Goal: Information Seeking & Learning: Learn about a topic

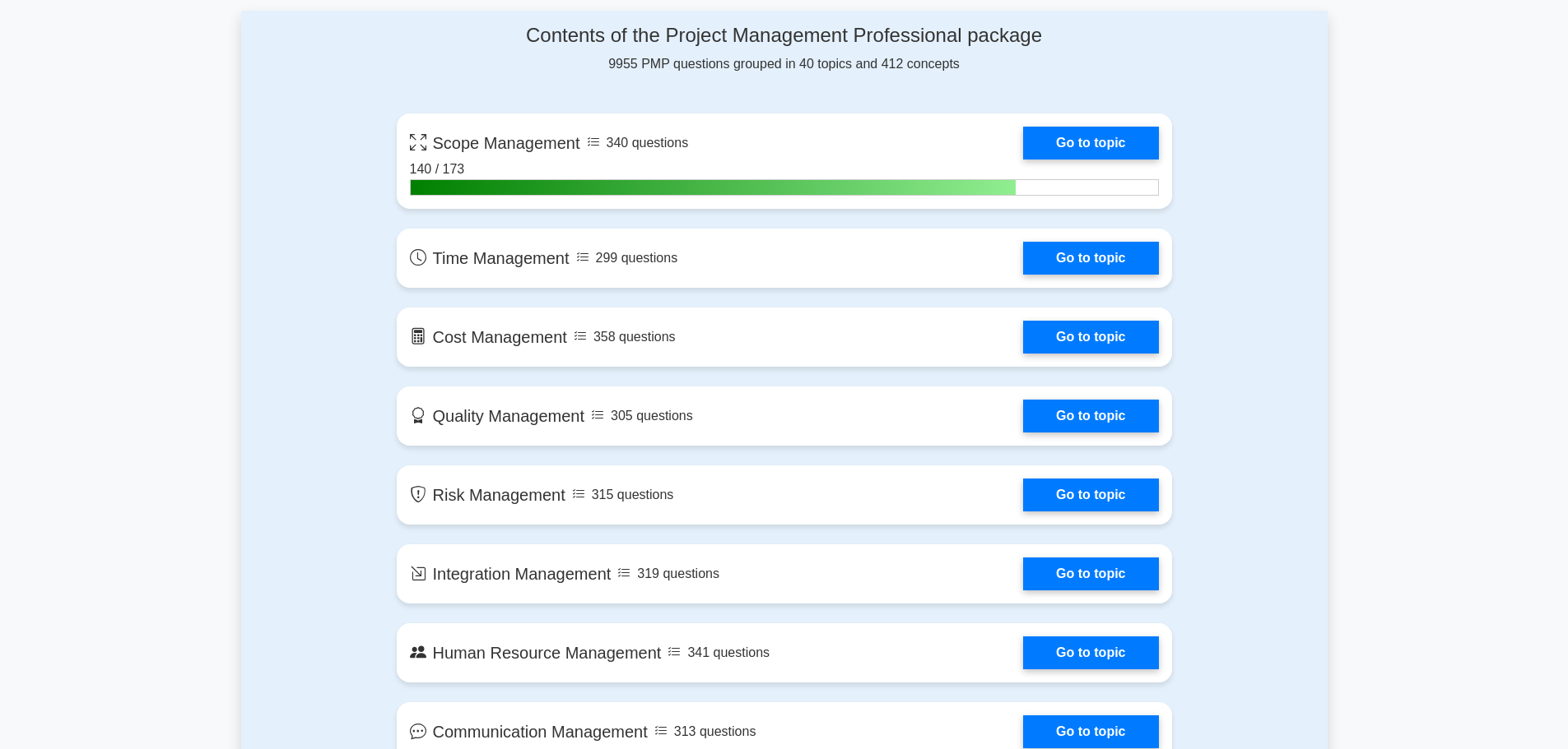
scroll to position [1151, 0]
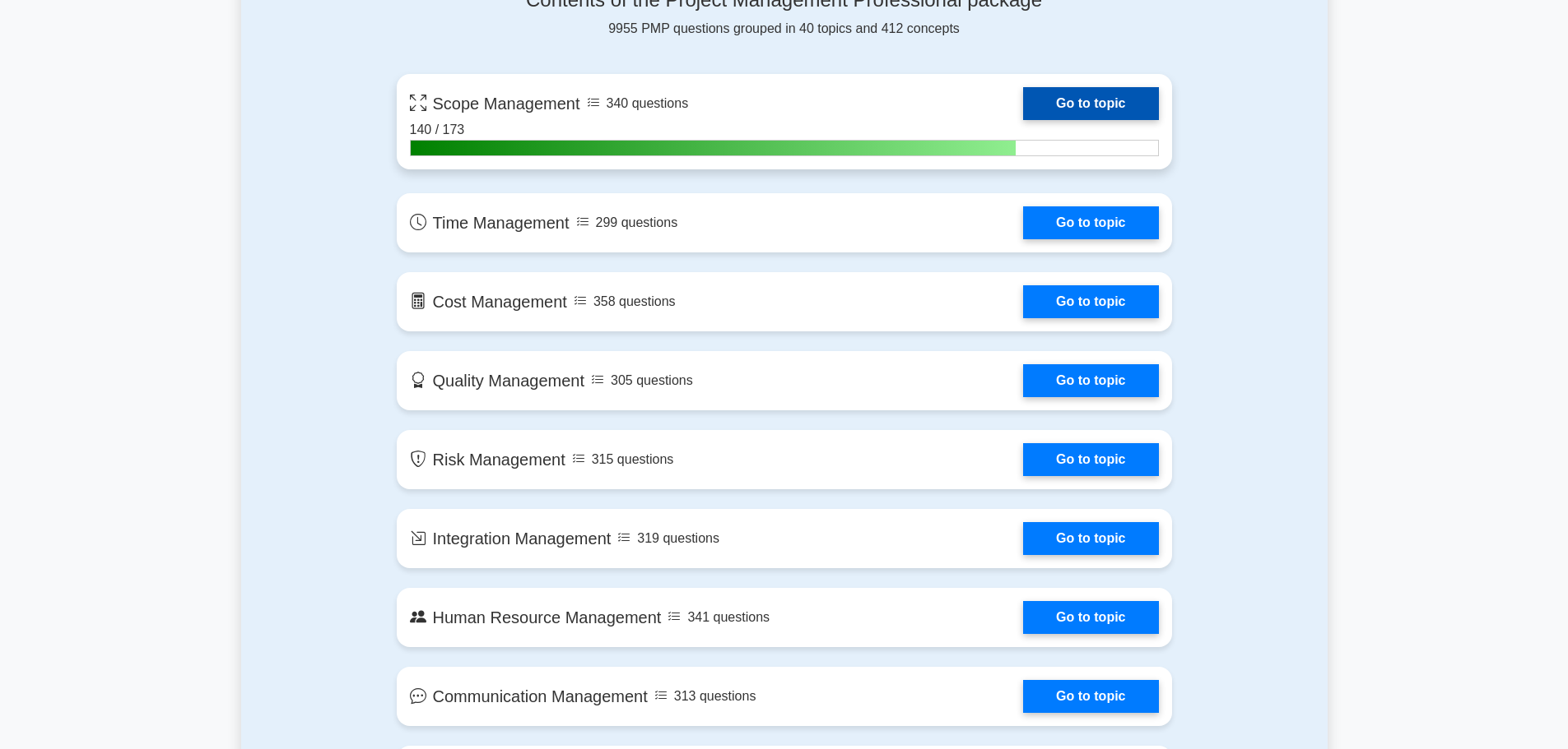
click at [1110, 105] on link "Go to topic" at bounding box center [1091, 103] width 135 height 33
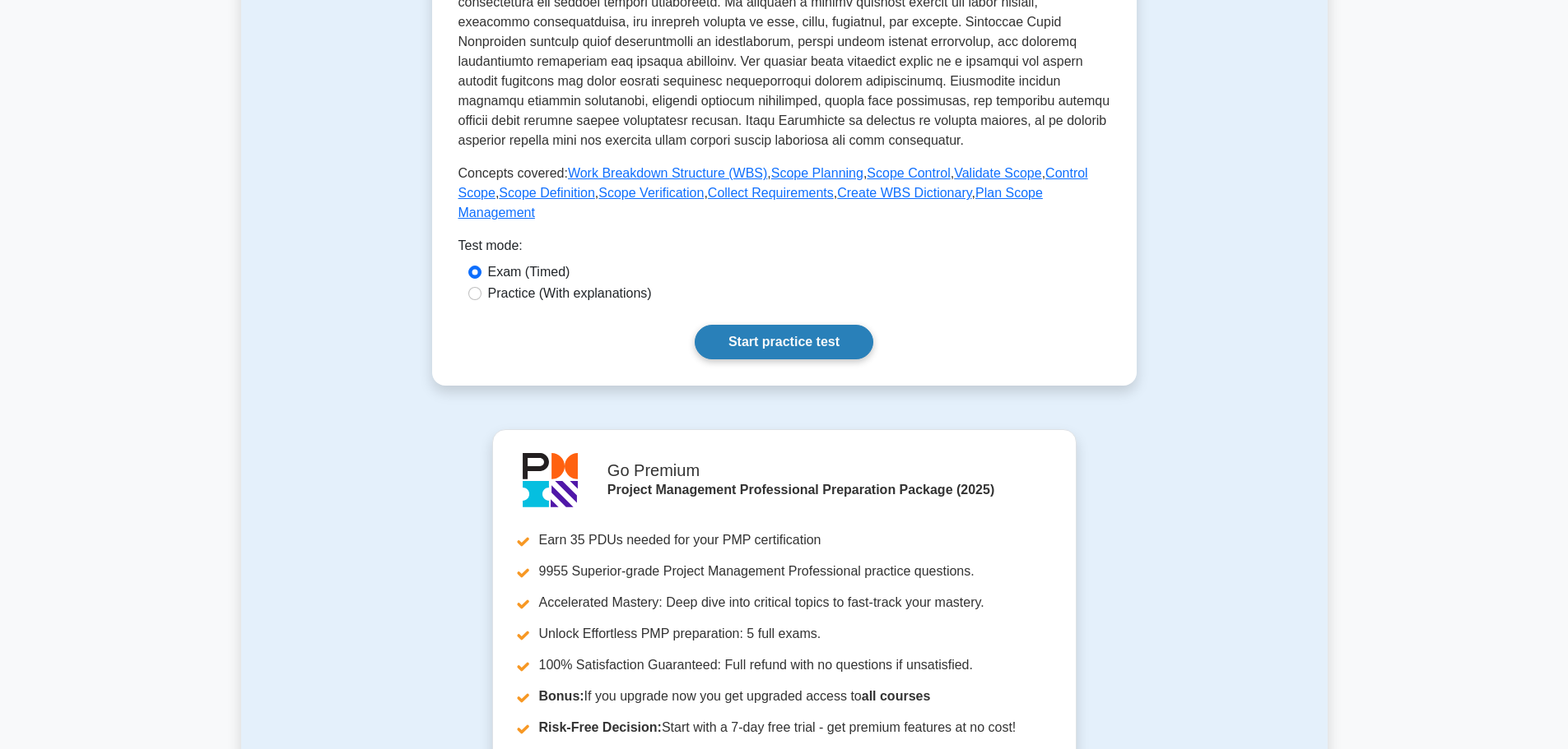
click at [792, 325] on link "Start practice test" at bounding box center [783, 342] width 178 height 35
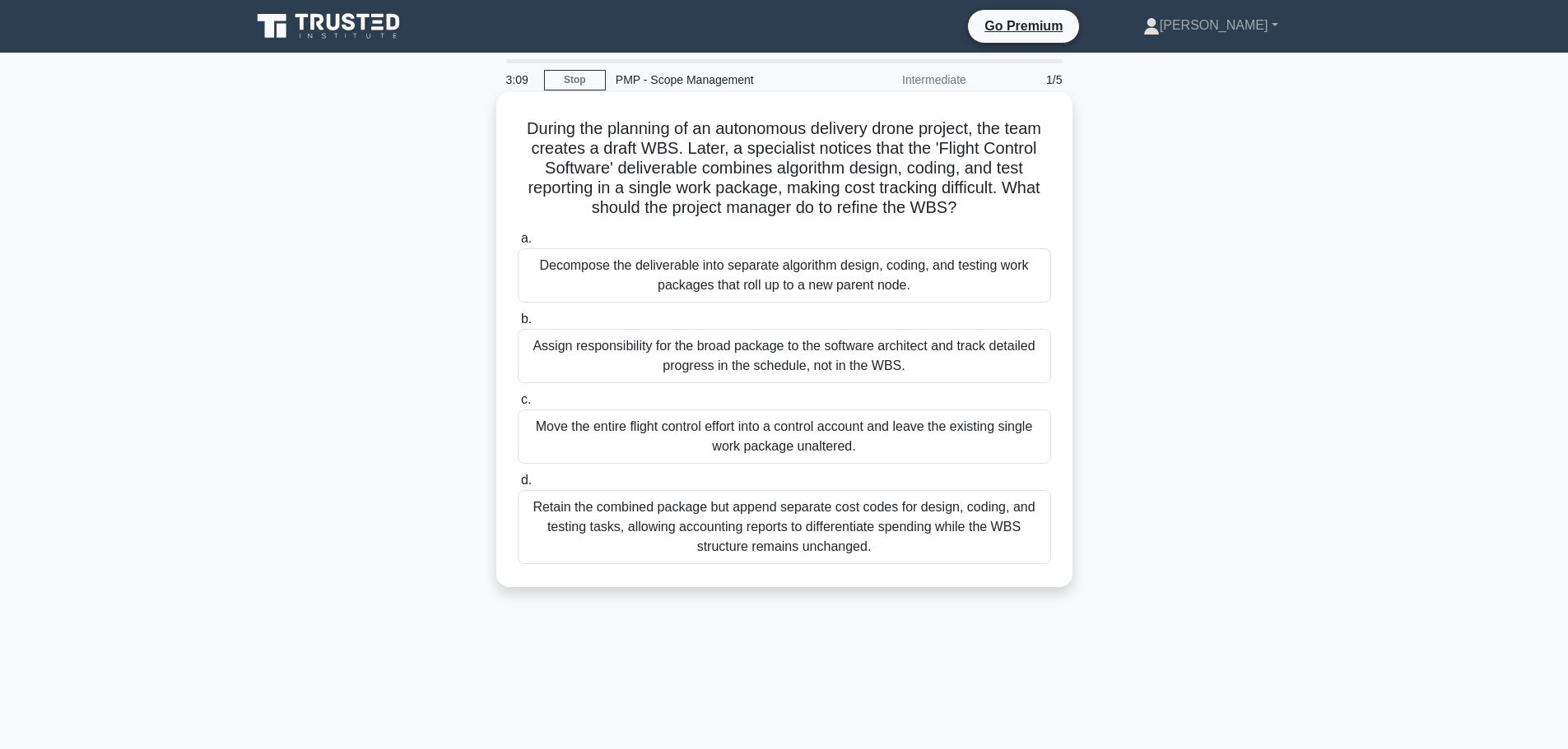
click at [806, 542] on div "Retain the combined package but append separate cost codes for design, coding, …" at bounding box center [784, 527] width 533 height 74
click at [518, 486] on input "d. Retain the combined package but append separate cost codes for design, codin…" at bounding box center [518, 480] width 0 height 11
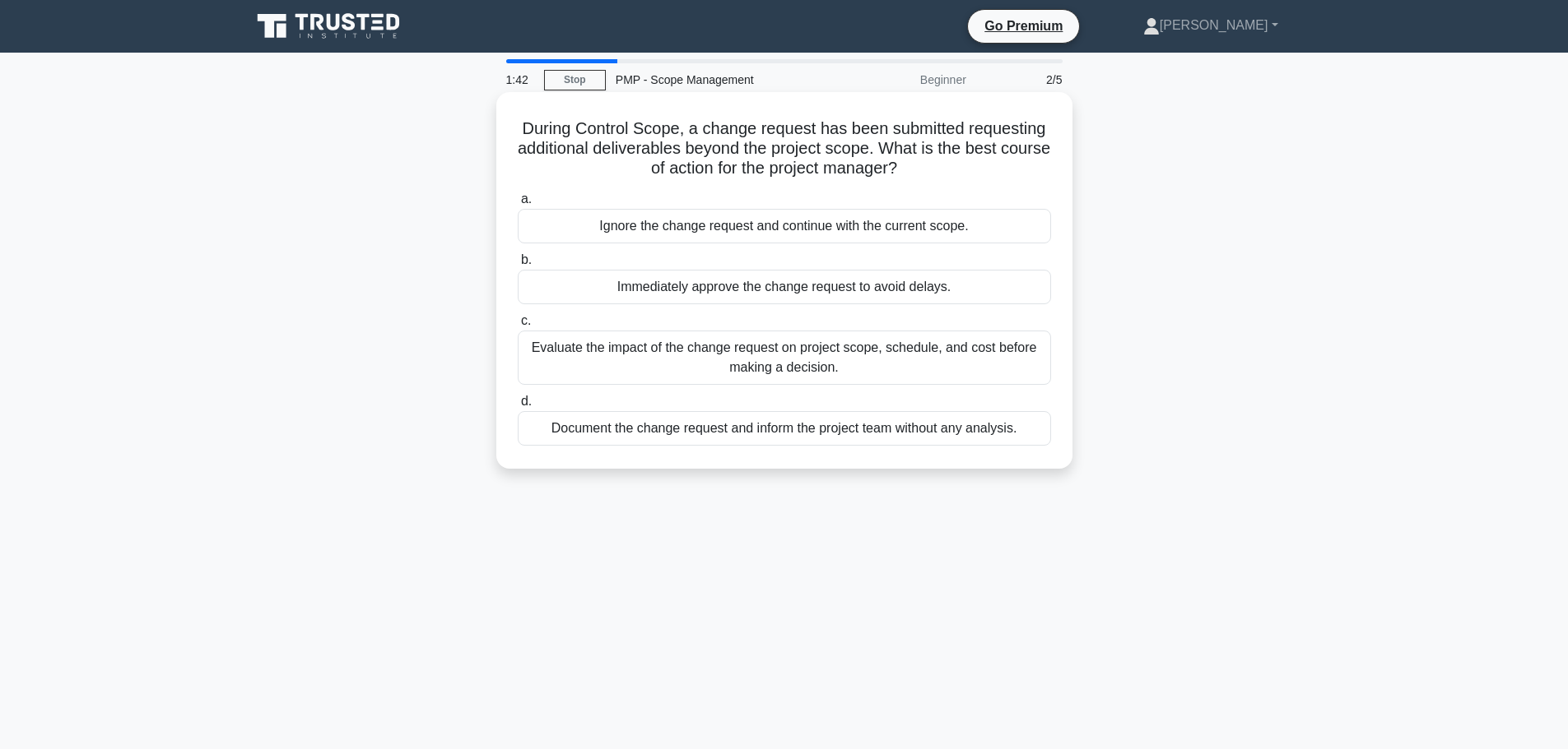
click at [693, 360] on div "Evaluate the impact of the change request on project scope, schedule, and cost …" at bounding box center [784, 357] width 533 height 54
click at [518, 326] on input "c. Evaluate the impact of the change request on project scope, schedule, and co…" at bounding box center [518, 321] width 0 height 11
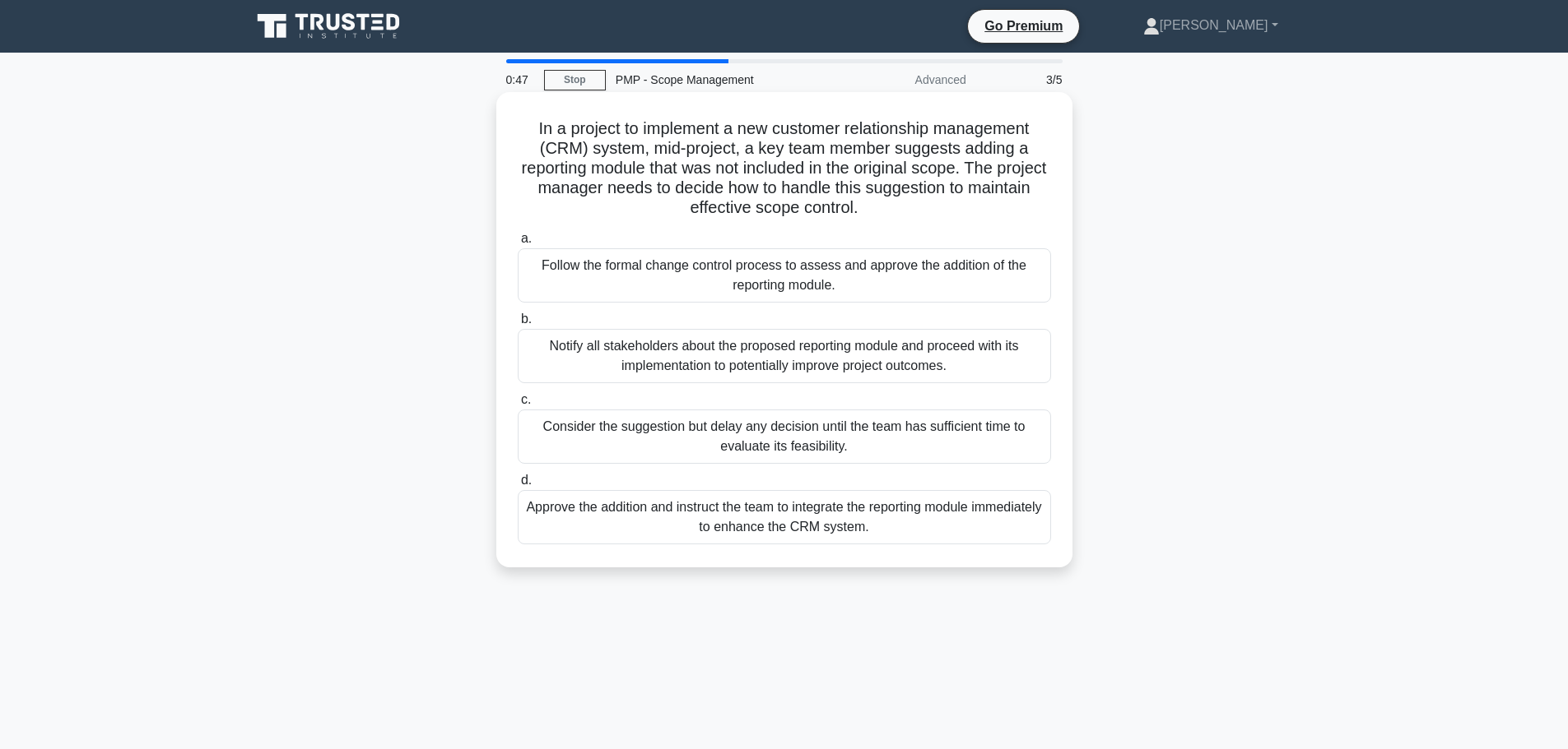
click at [769, 269] on div "Follow the formal change control process to assess and approve the addition of …" at bounding box center [784, 275] width 533 height 54
click at [518, 245] on input "a. Follow the formal change control process to assess and approve the addition …" at bounding box center [518, 239] width 0 height 11
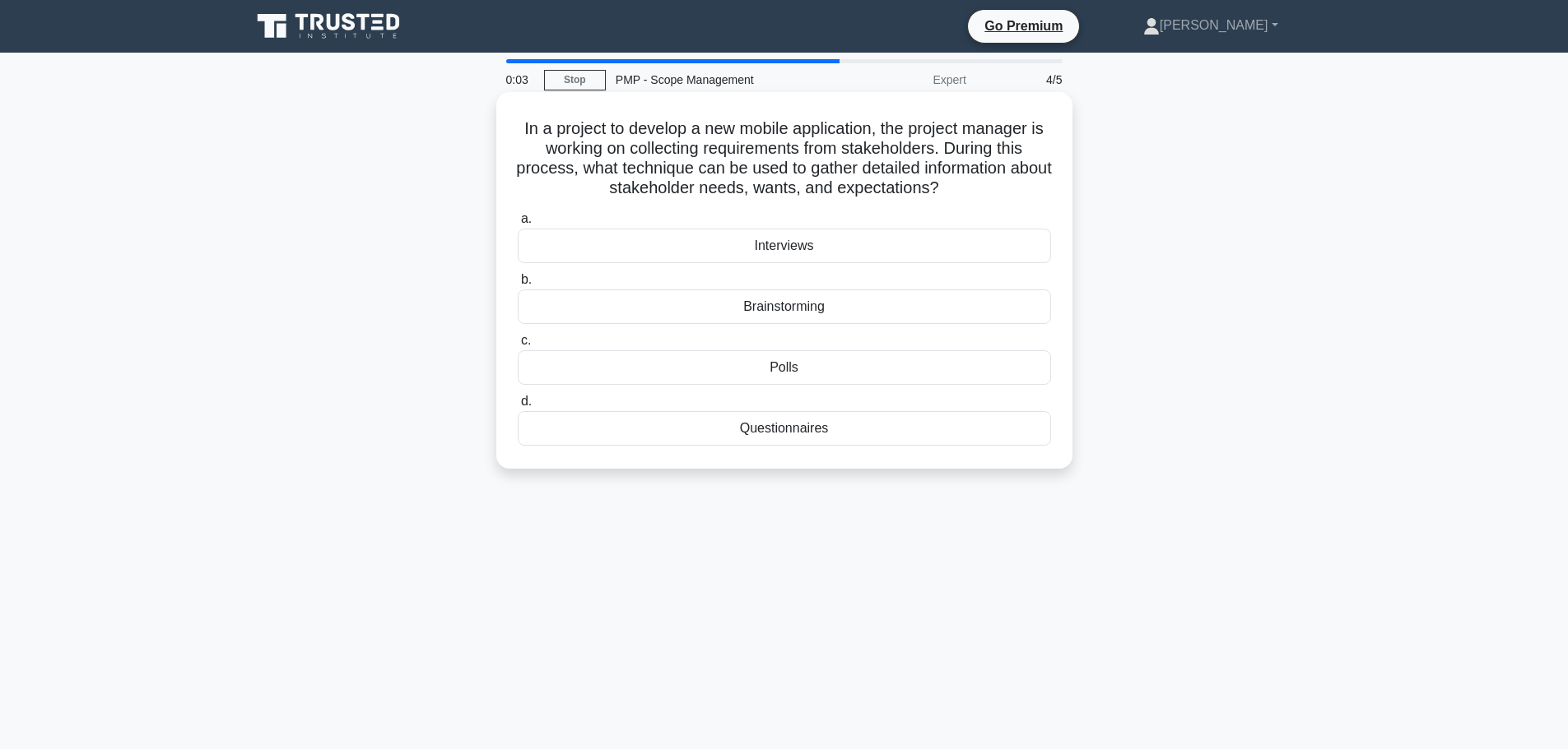
click at [801, 310] on div "Brainstorming" at bounding box center [784, 307] width 533 height 35
click at [518, 285] on input "b. Brainstorming" at bounding box center [518, 280] width 0 height 11
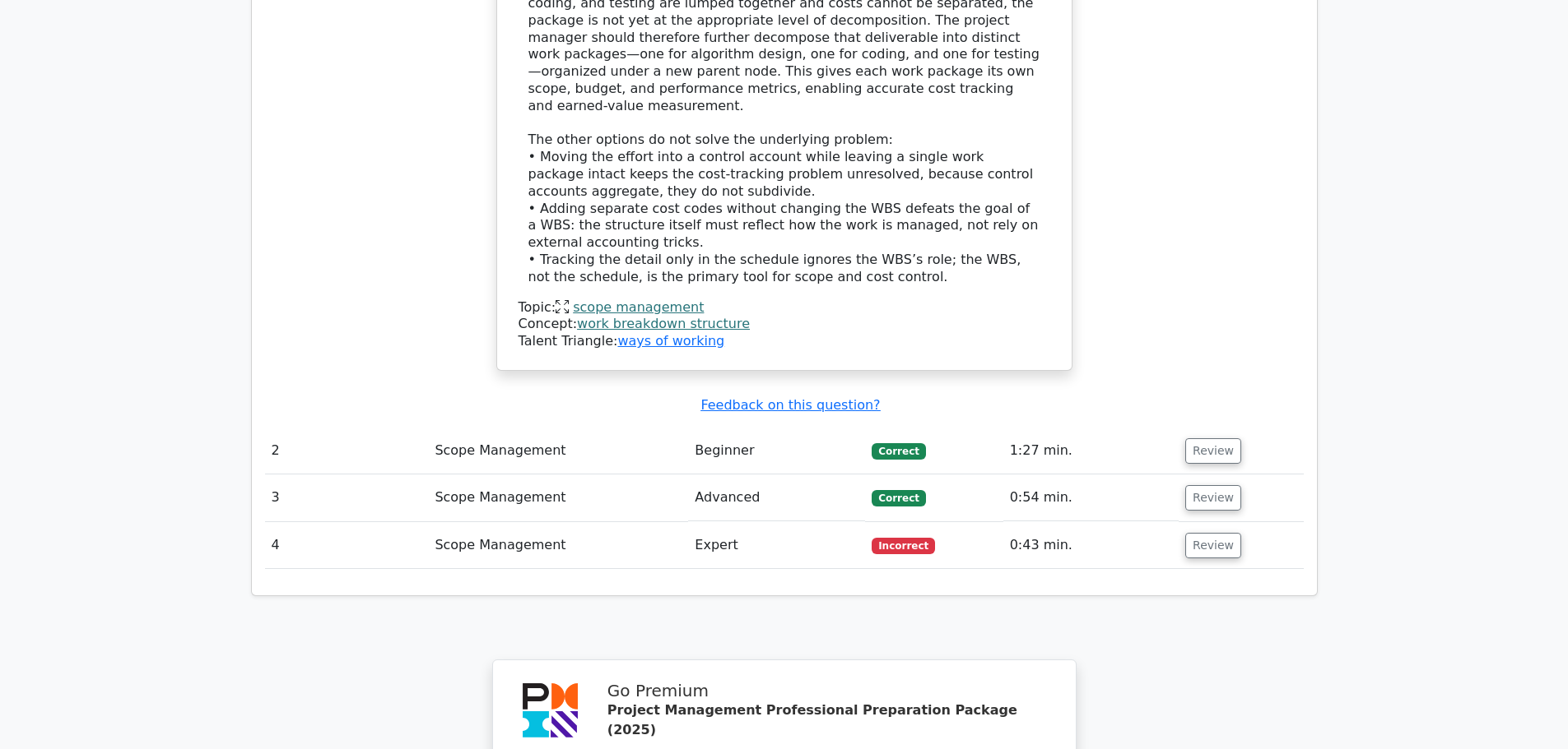
scroll to position [1974, 0]
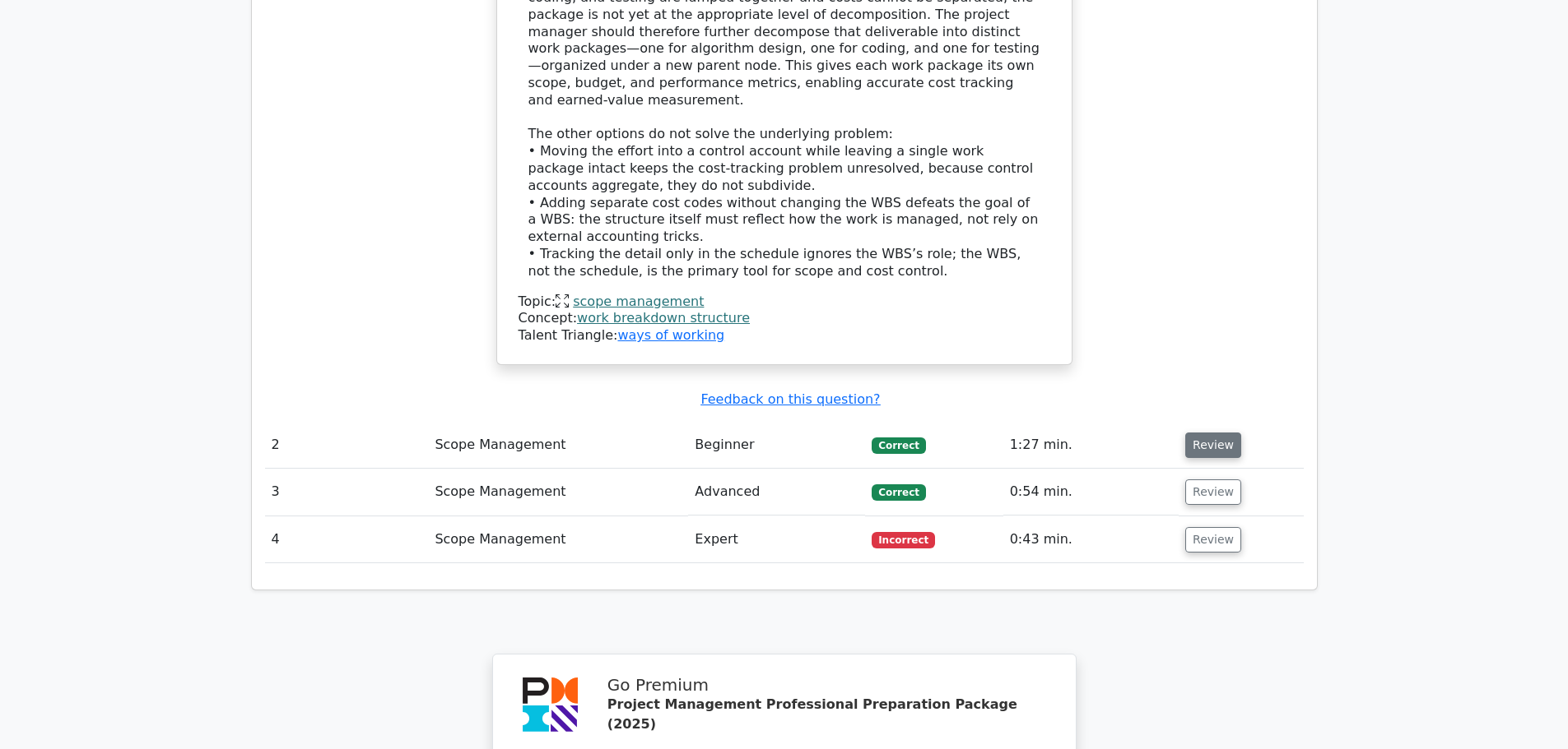
click at [1211, 433] on button "Review" at bounding box center [1212, 445] width 56 height 26
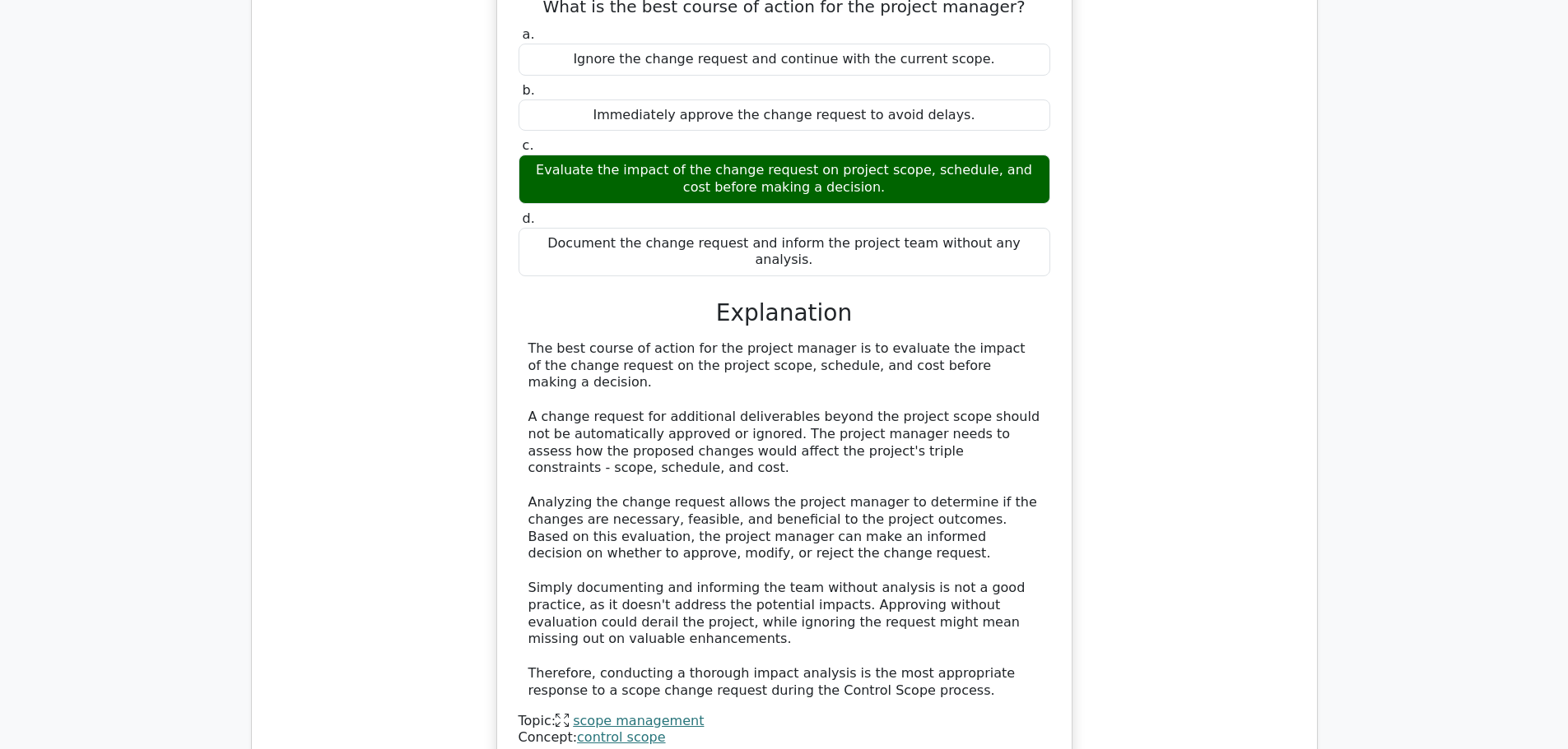
scroll to position [2797, 0]
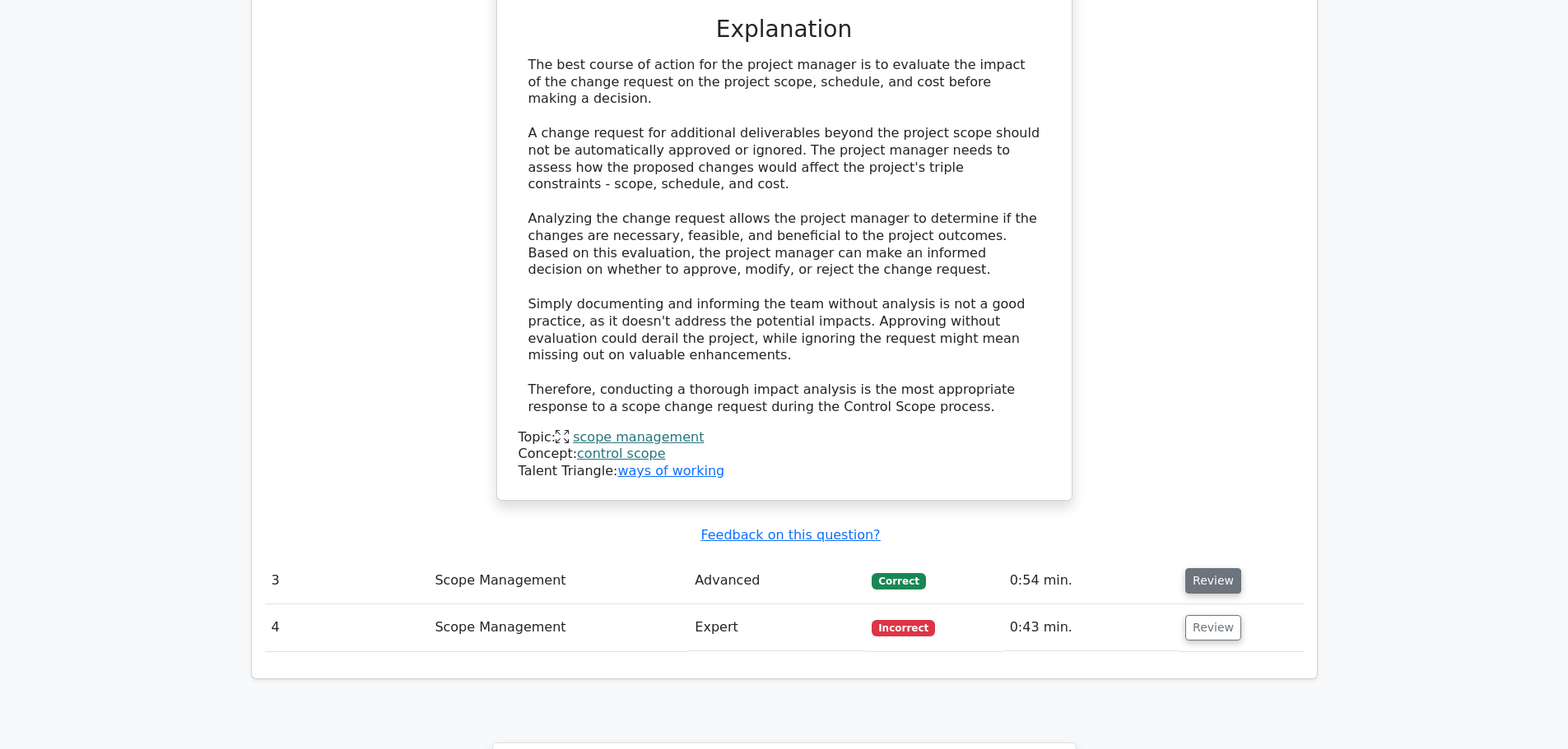
click at [1201, 568] on button "Review" at bounding box center [1212, 581] width 56 height 26
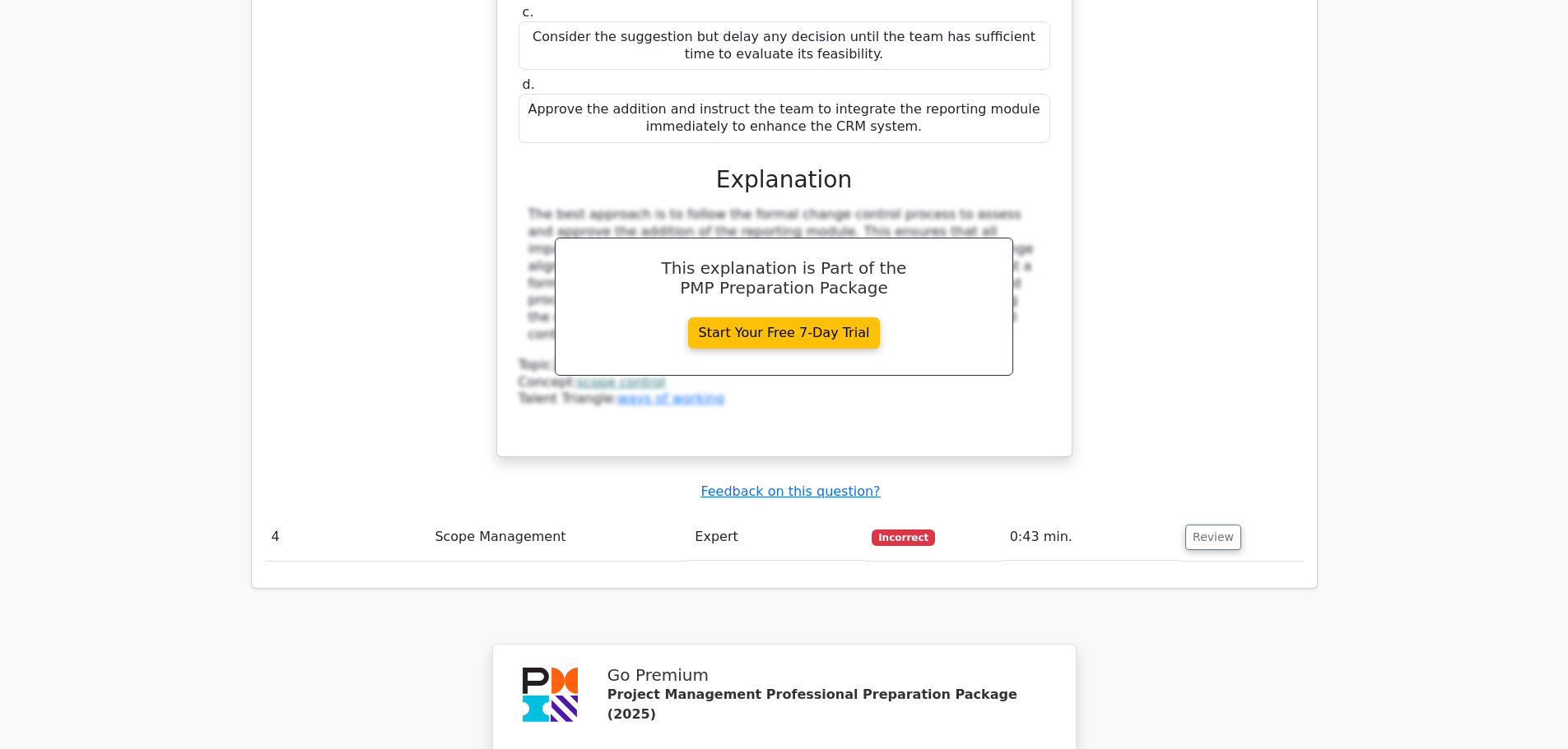
scroll to position [3702, 0]
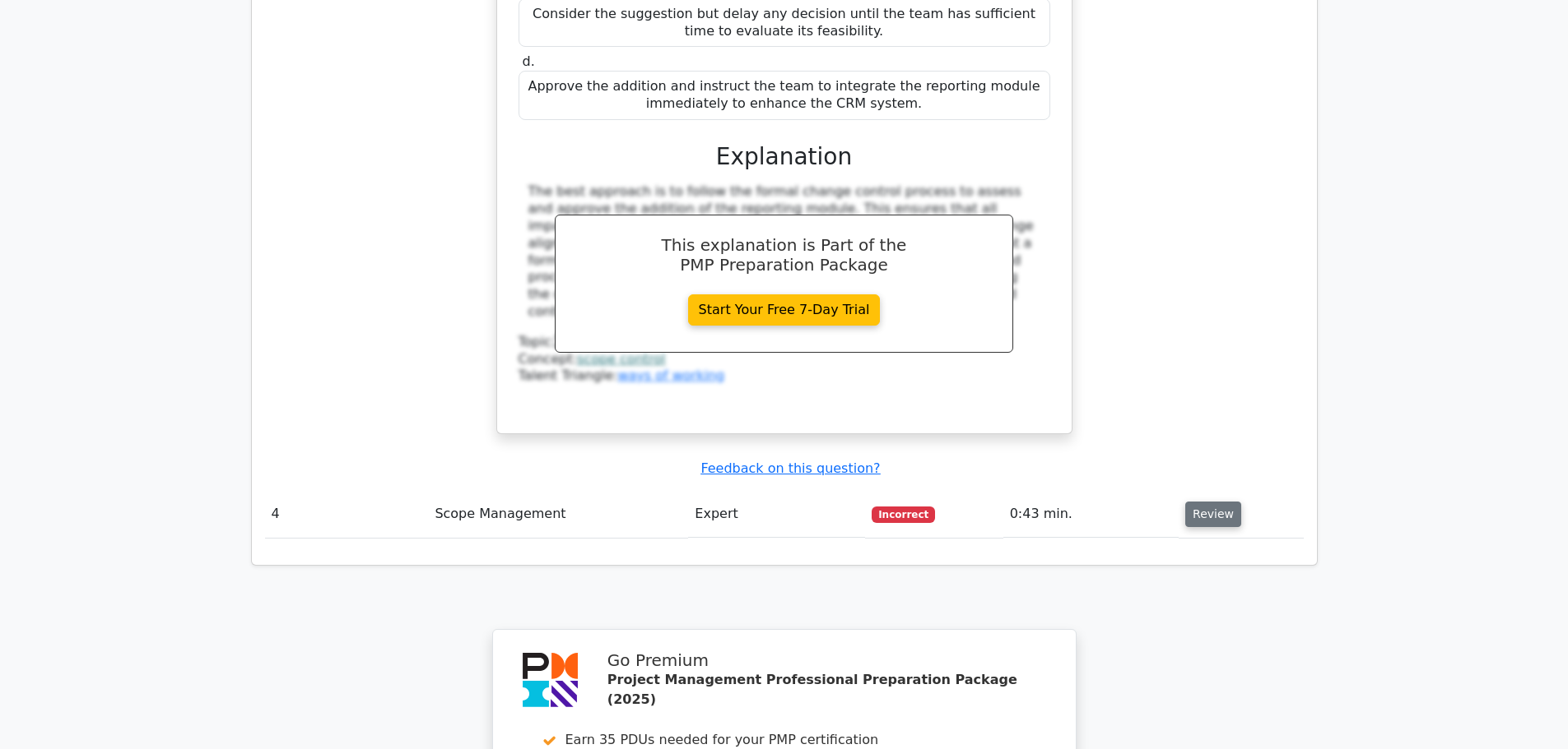
click at [1196, 502] on button "Review" at bounding box center [1212, 514] width 56 height 26
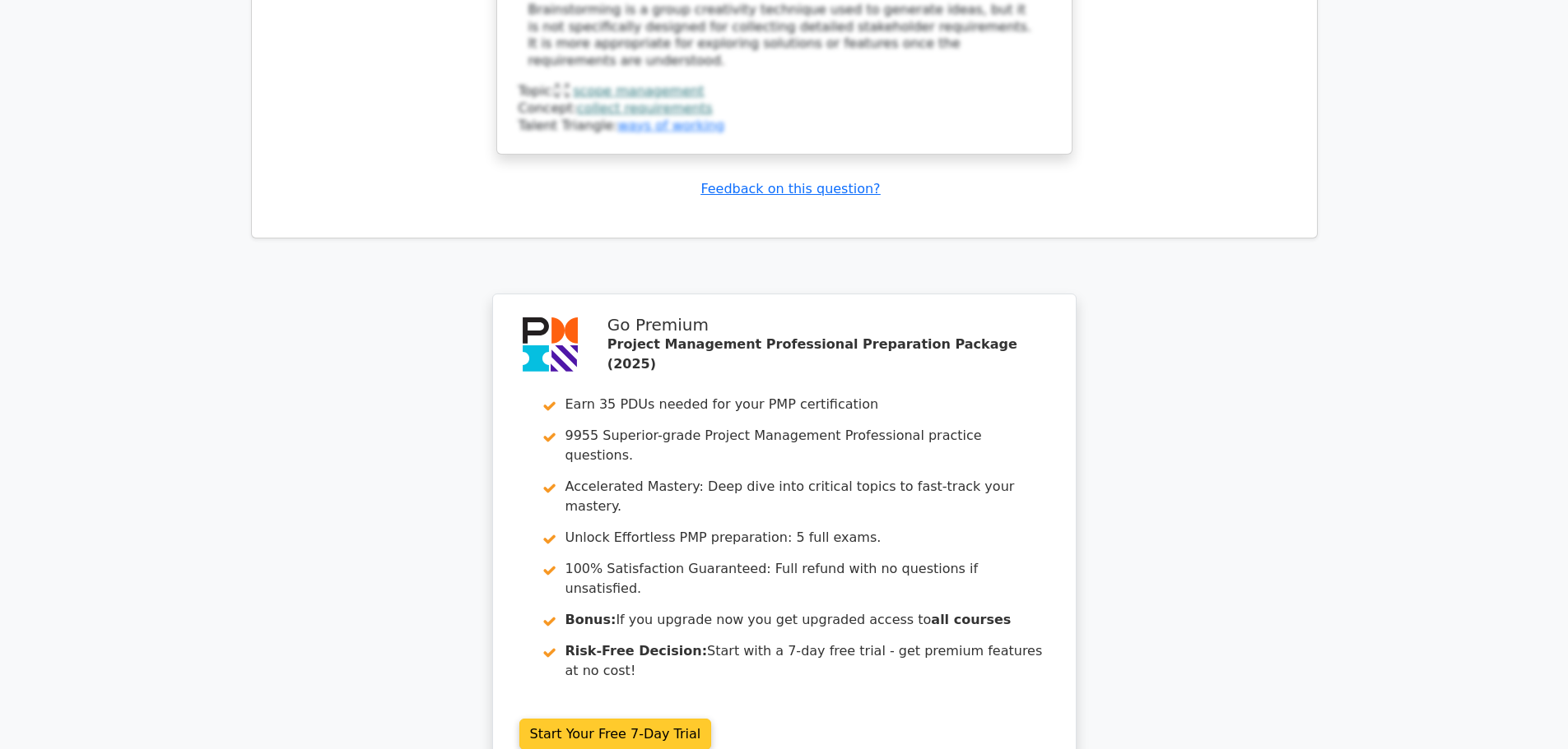
scroll to position [4950, 0]
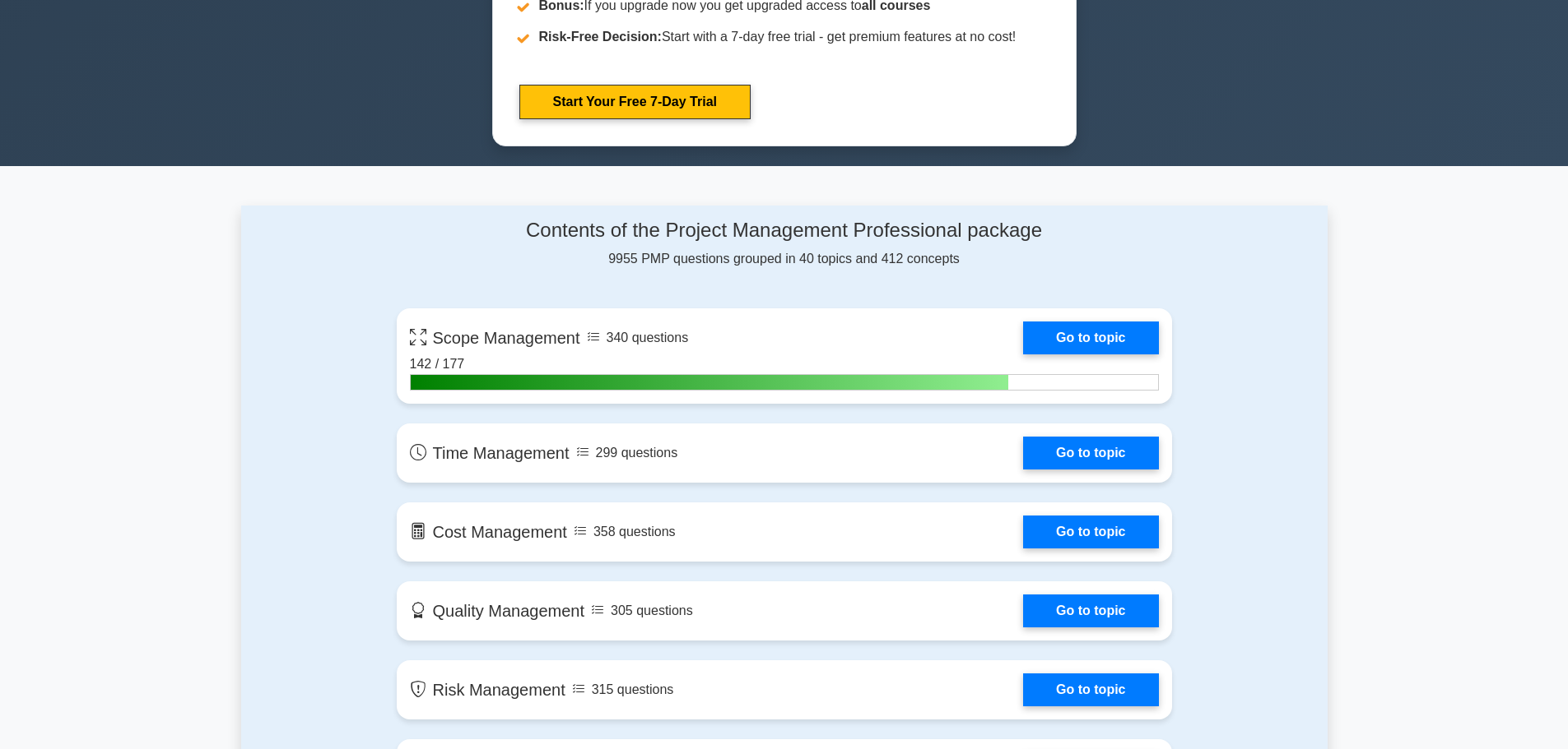
scroll to position [987, 0]
